Goal: Task Accomplishment & Management: Use online tool/utility

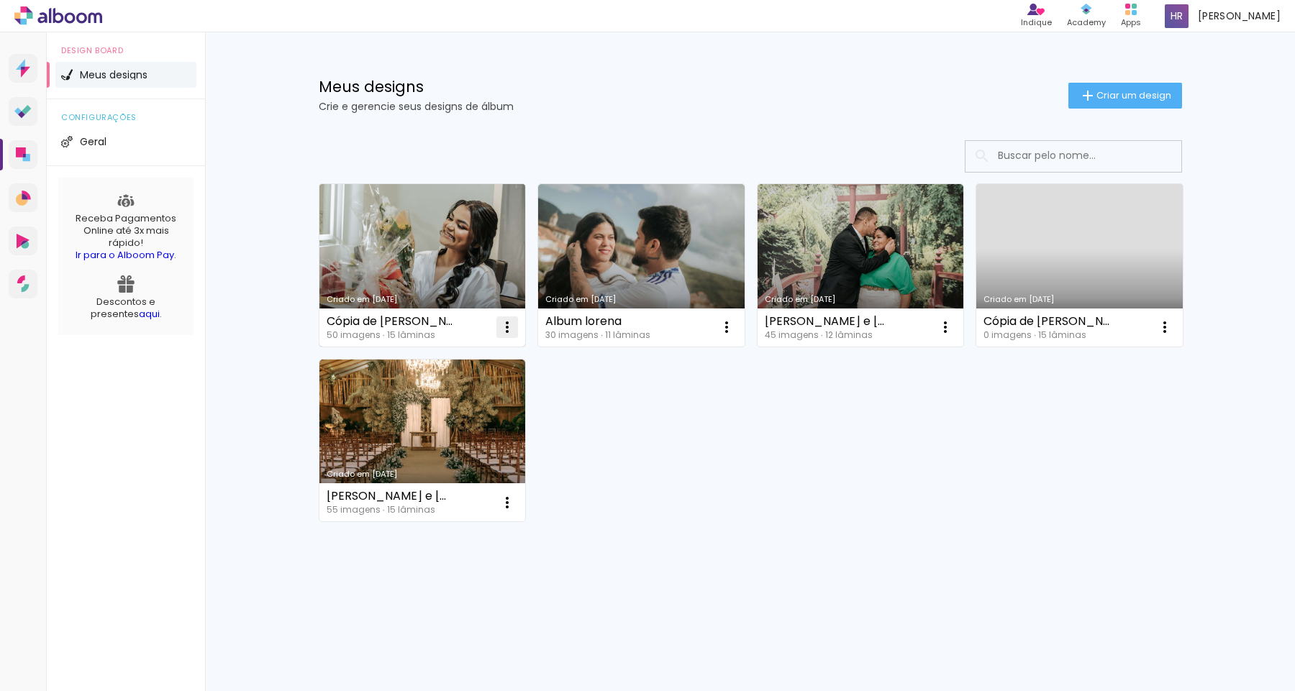
click at [508, 324] on iron-icon at bounding box center [506, 327] width 17 height 17
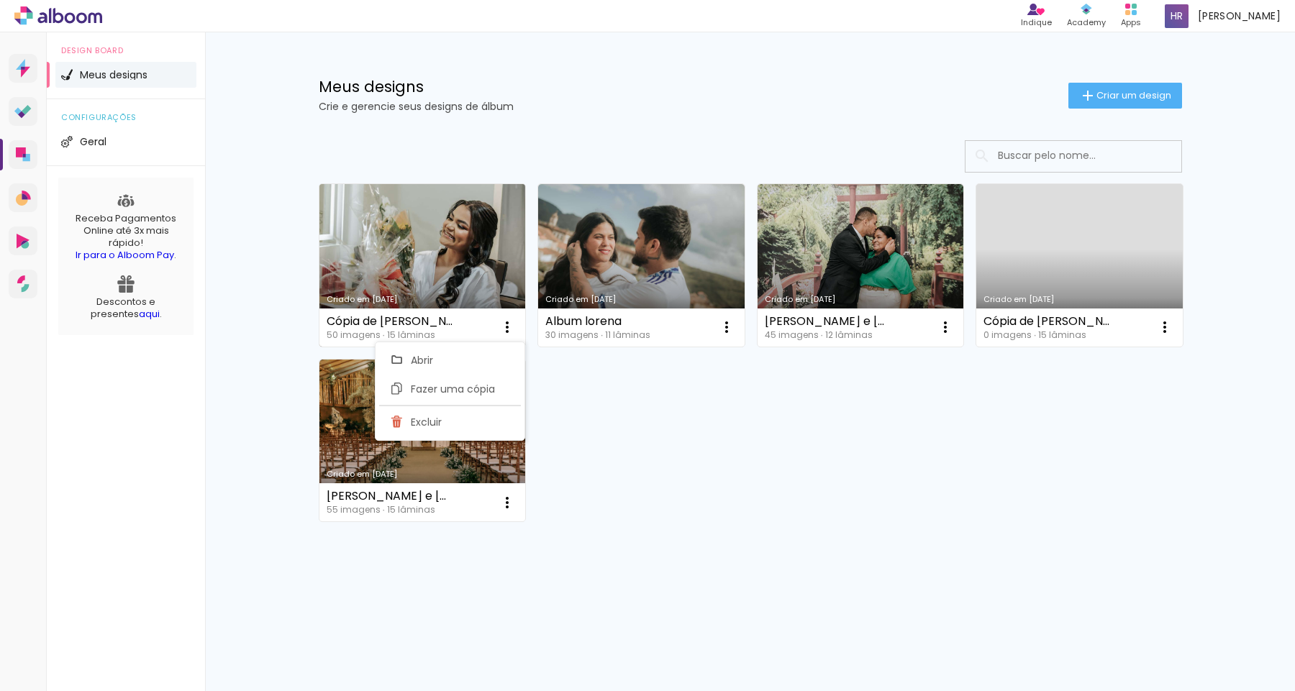
click at [463, 296] on div "Criado em [DATE]" at bounding box center [423, 300] width 192 height 8
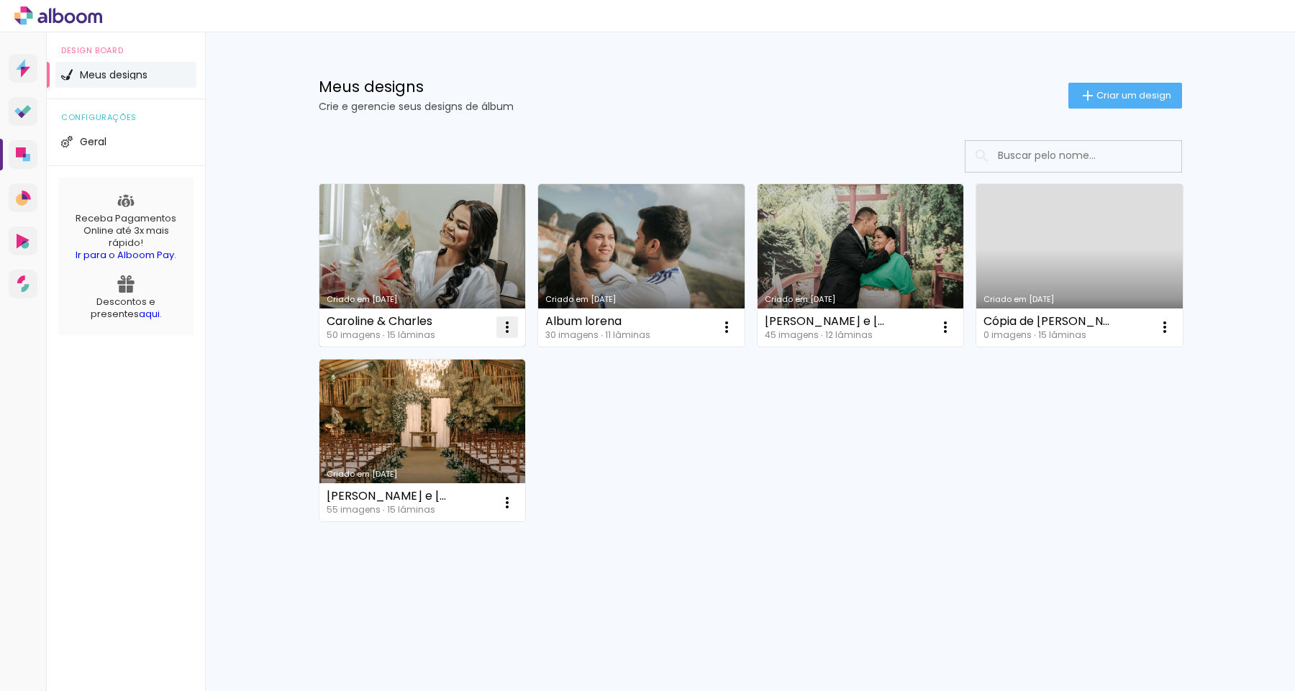
click at [496, 334] on paper-icon-button at bounding box center [507, 327] width 29 height 29
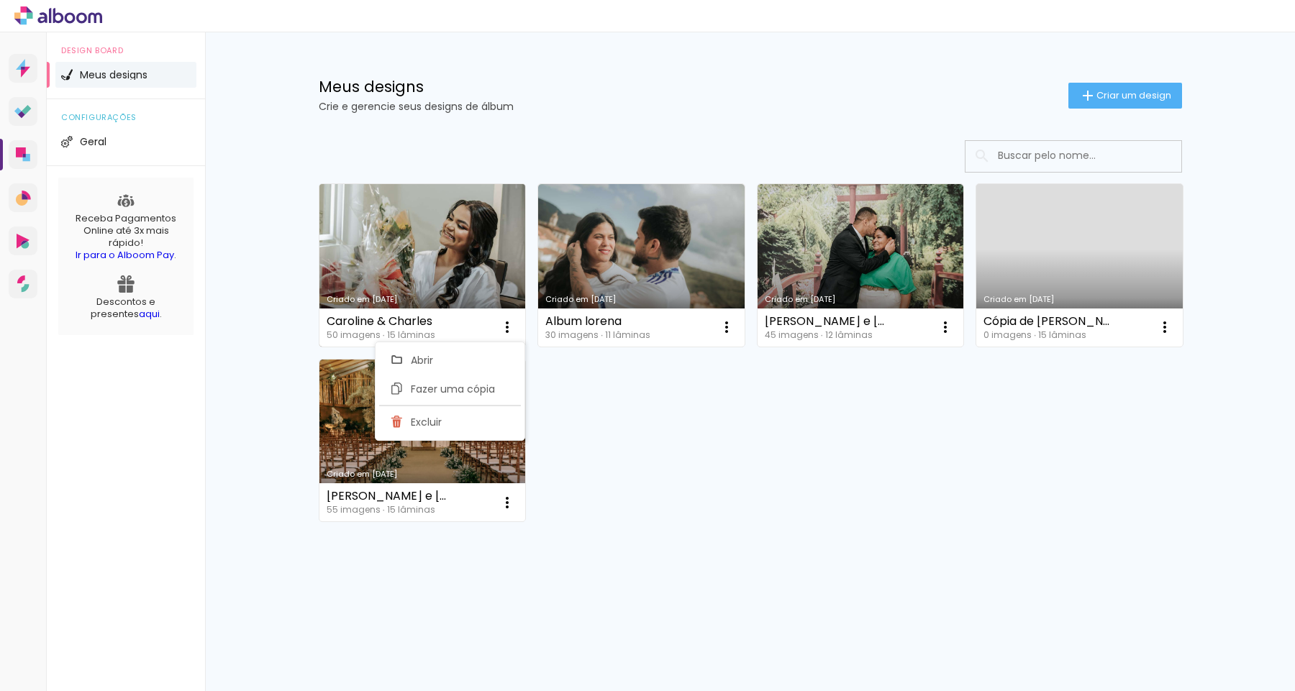
click at [455, 283] on link "Criado em [DATE]" at bounding box center [422, 265] width 206 height 163
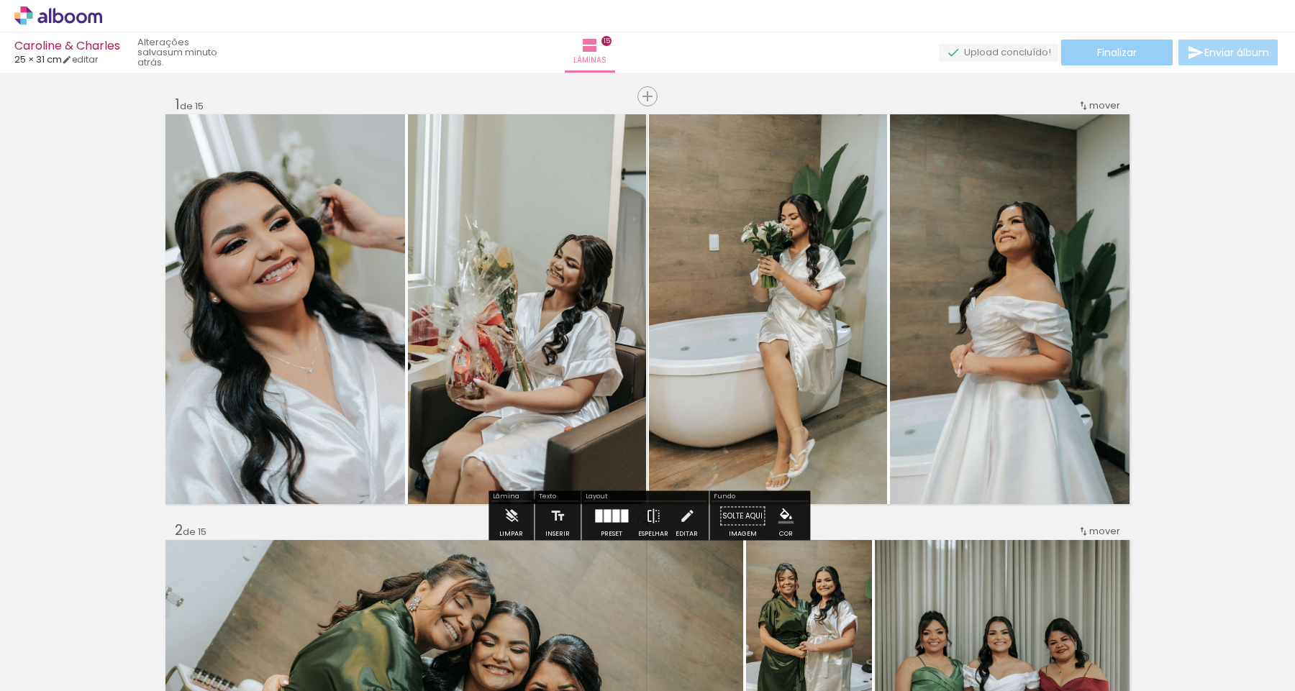
click at [1133, 60] on paper-button "Finalizar" at bounding box center [1116, 53] width 111 height 26
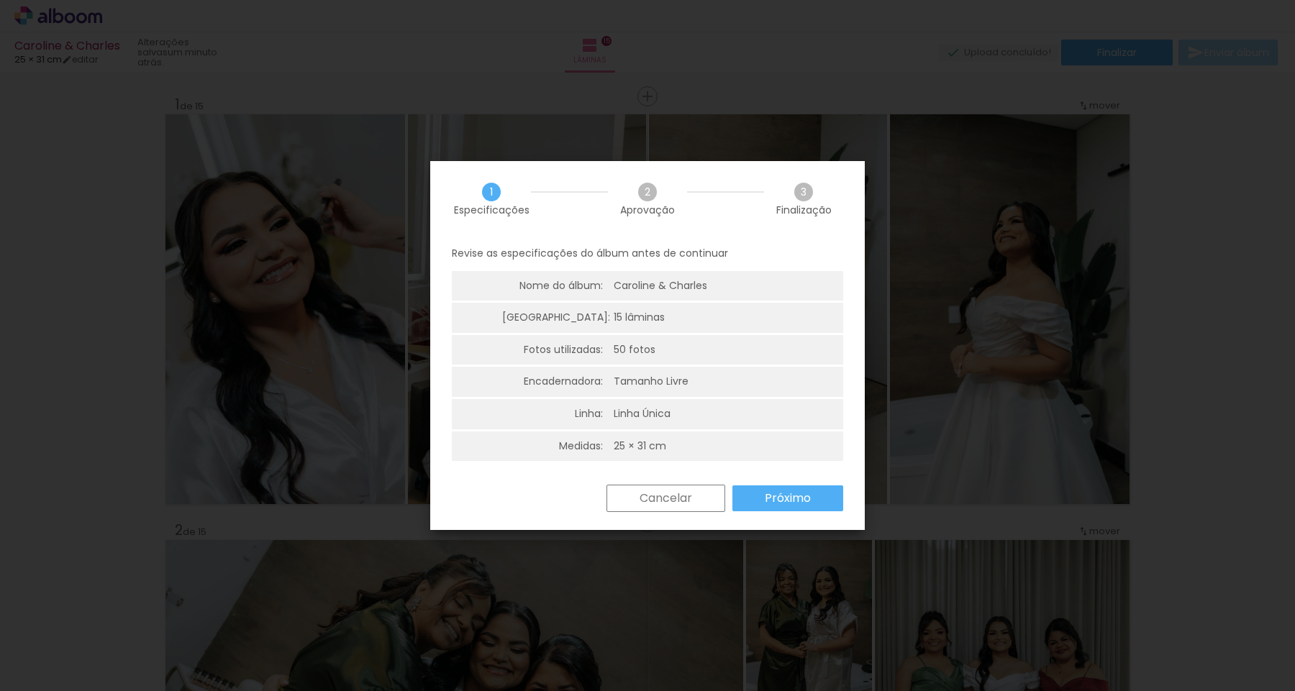
click at [774, 508] on paper-button "Próximo" at bounding box center [787, 498] width 111 height 26
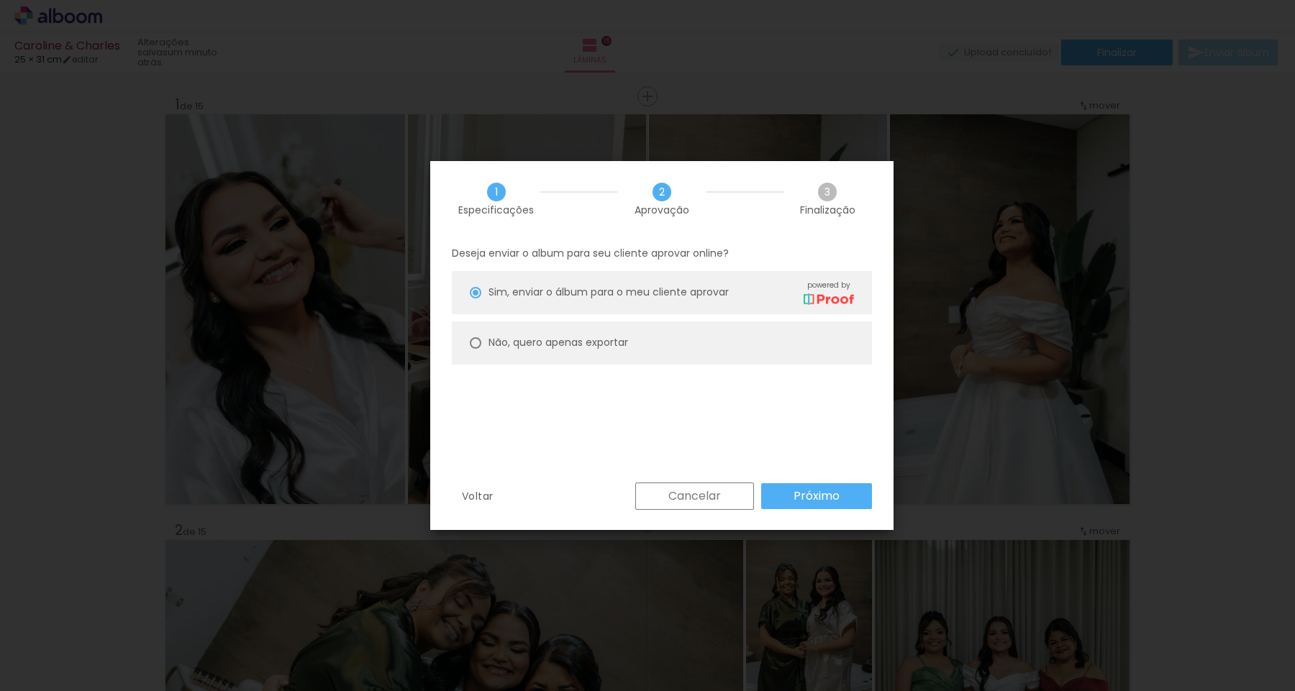
click at [0, 0] on slot "Próximo" at bounding box center [0, 0] width 0 height 0
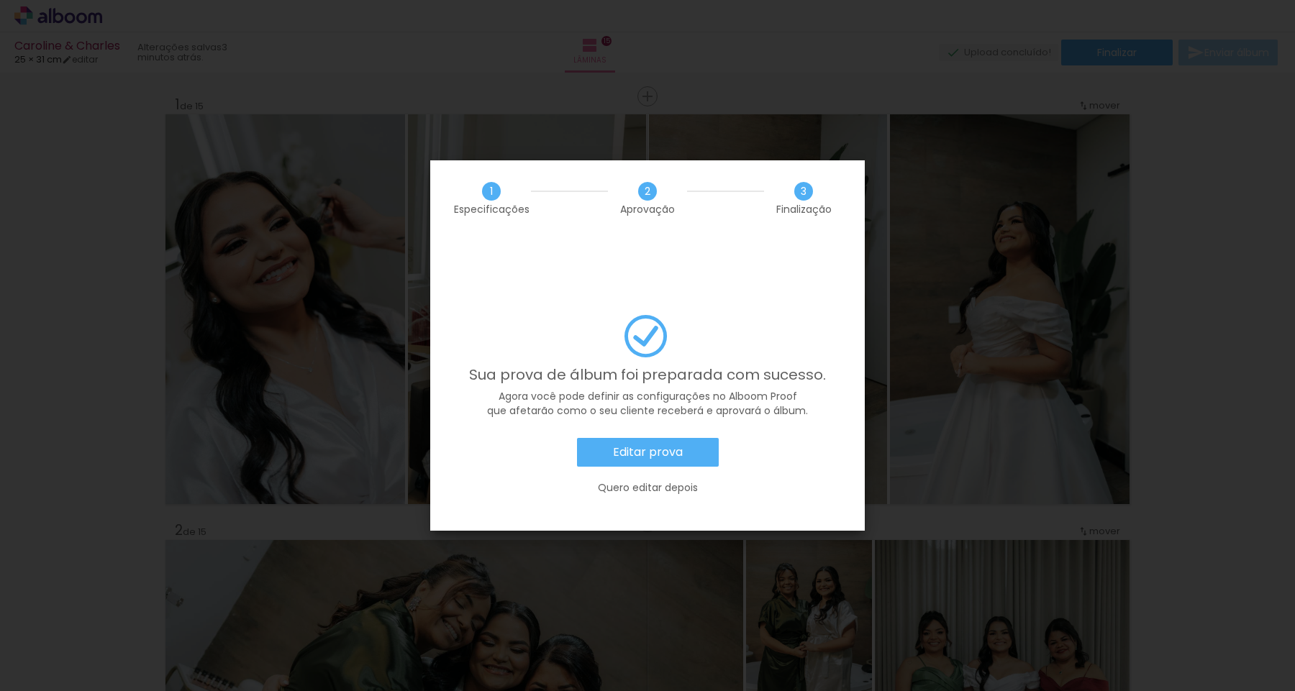
click at [0, 0] on slot "Editar prova" at bounding box center [0, 0] width 0 height 0
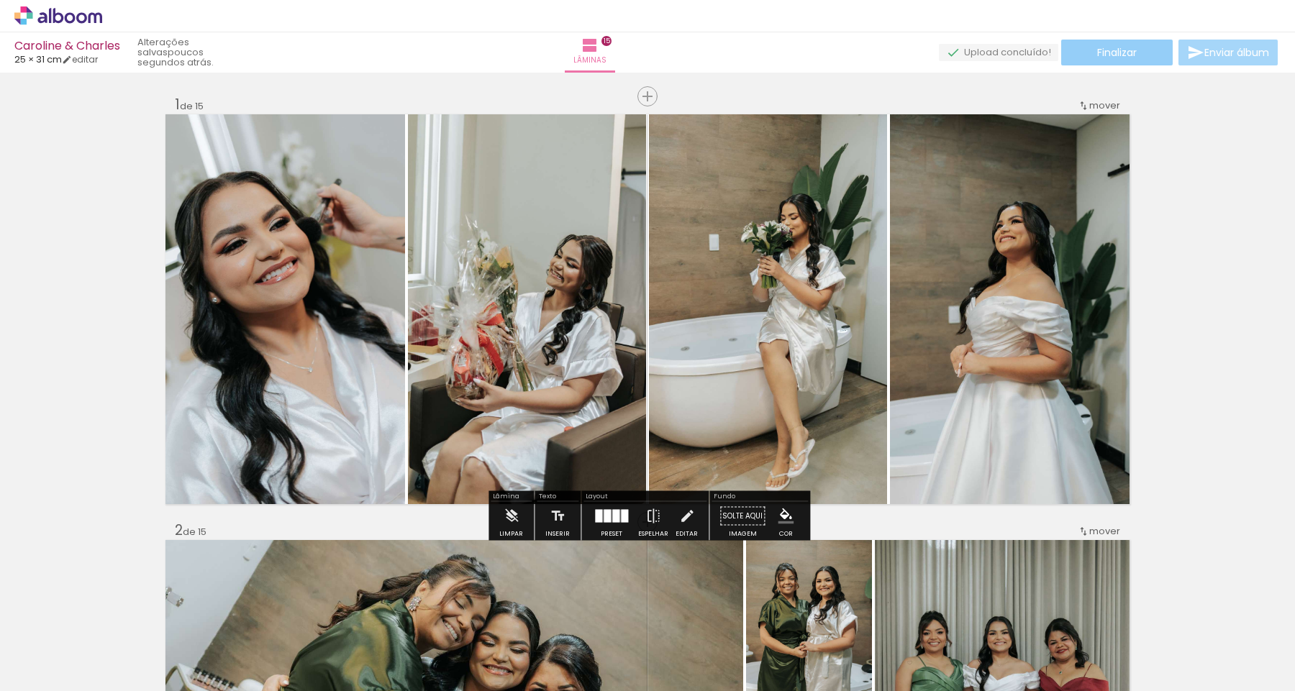
click at [1113, 54] on span "Finalizar" at bounding box center [1117, 52] width 40 height 10
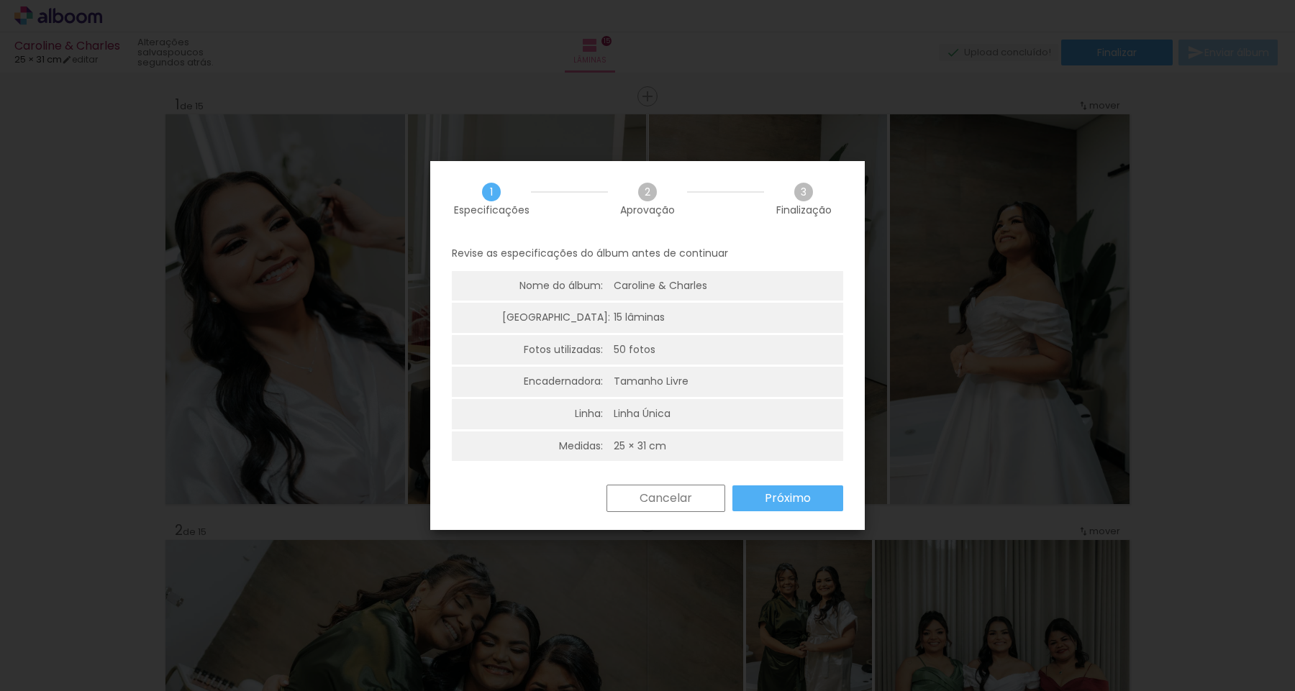
click at [0, 0] on slot "Próximo" at bounding box center [0, 0] width 0 height 0
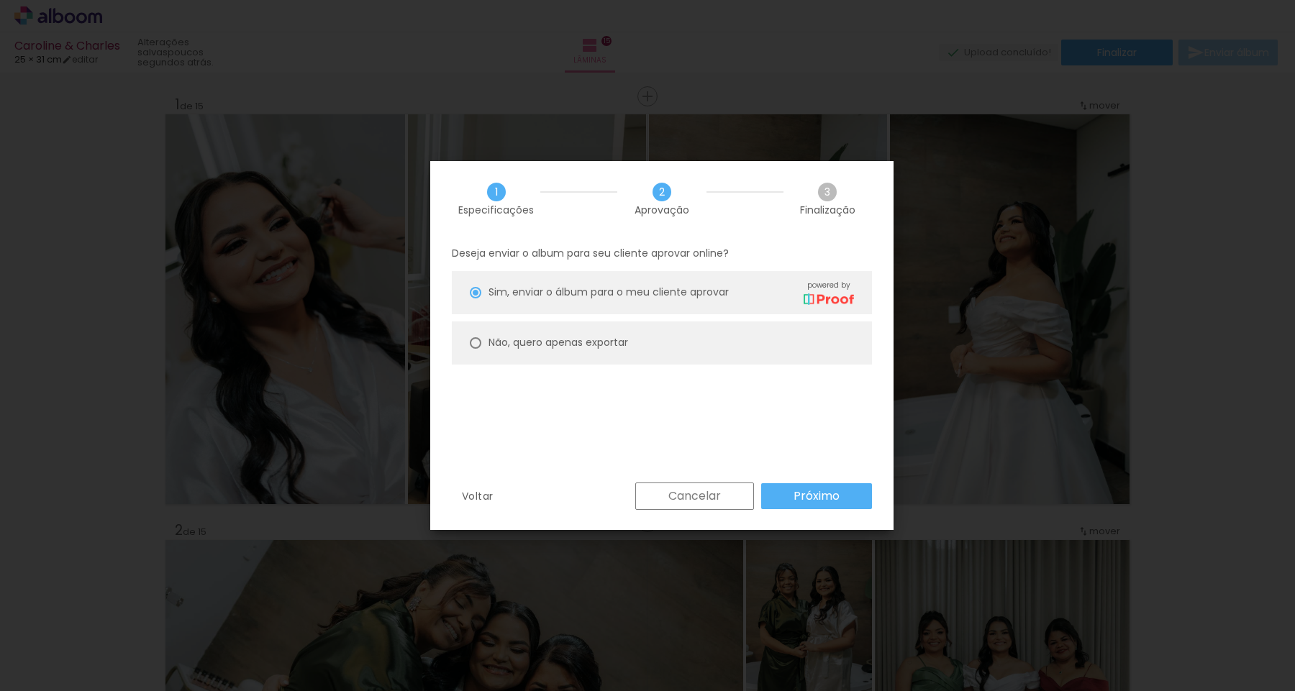
click at [834, 508] on div "Cancelar Próximo" at bounding box center [750, 496] width 244 height 27
click at [0, 0] on slot "Próximo" at bounding box center [0, 0] width 0 height 0
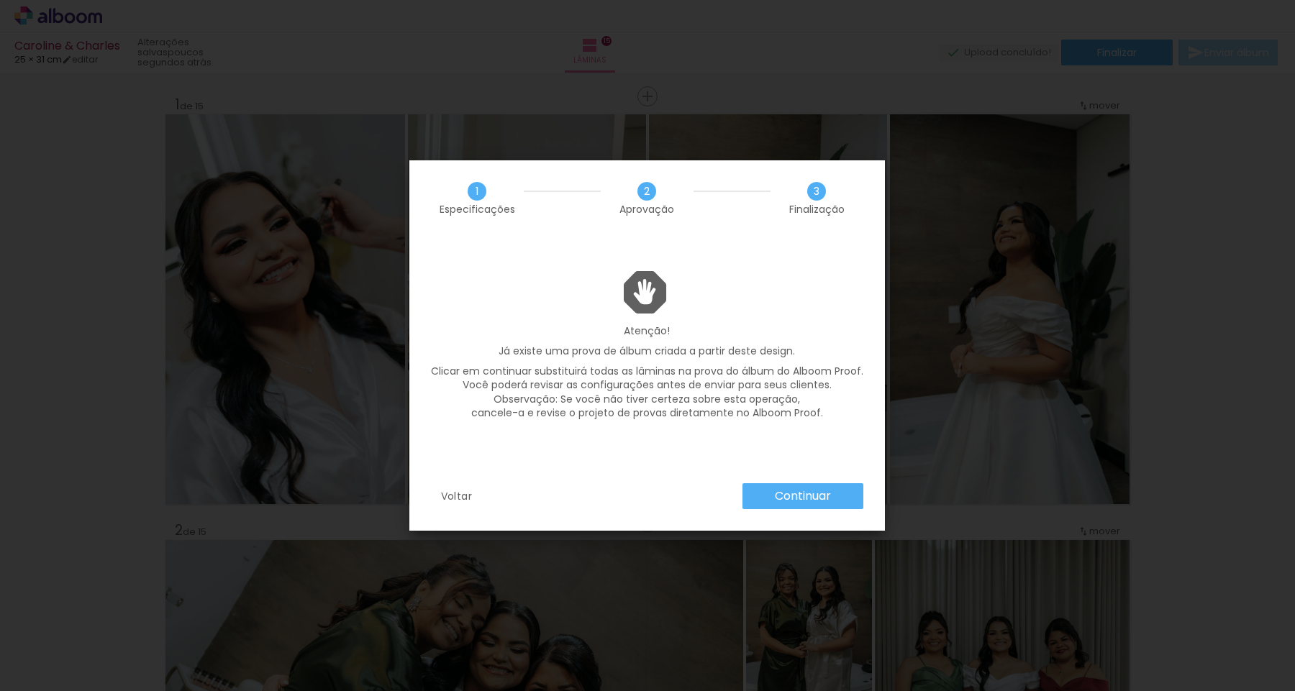
click at [0, 0] on slot "Continuar" at bounding box center [0, 0] width 0 height 0
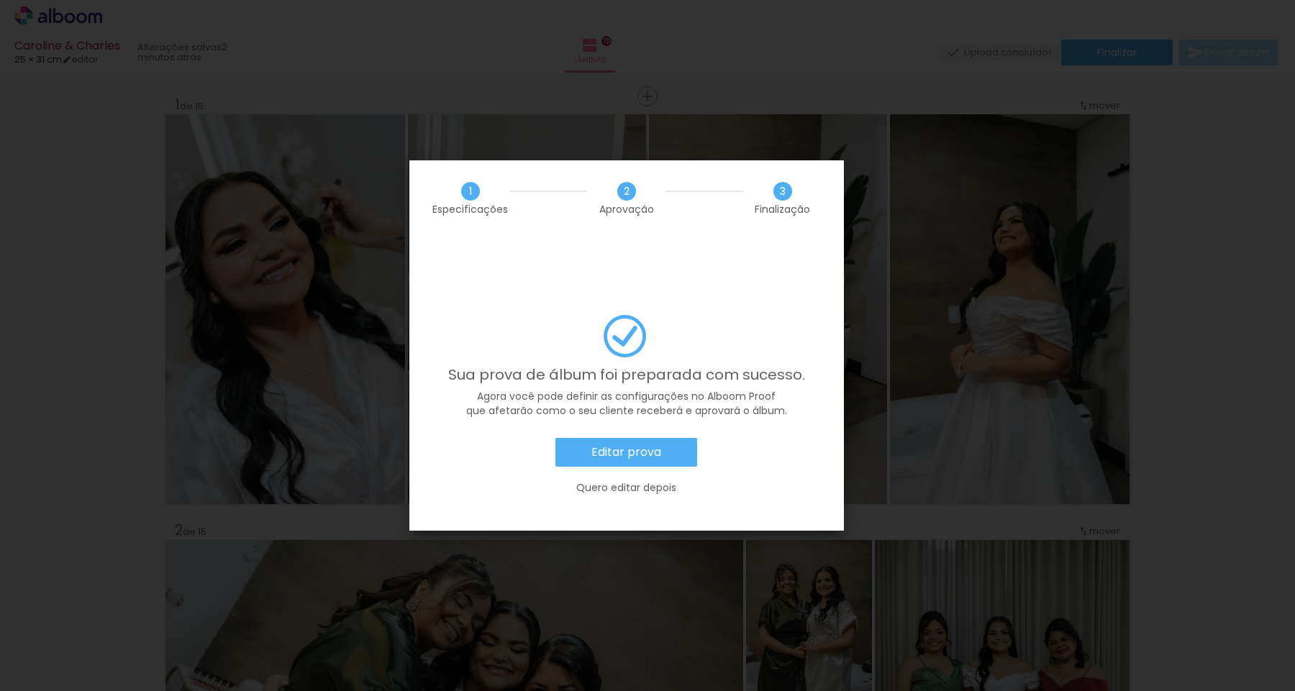
click at [0, 0] on slot "Quero editar depois" at bounding box center [0, 0] width 0 height 0
